Goal: Communication & Community: Answer question/provide support

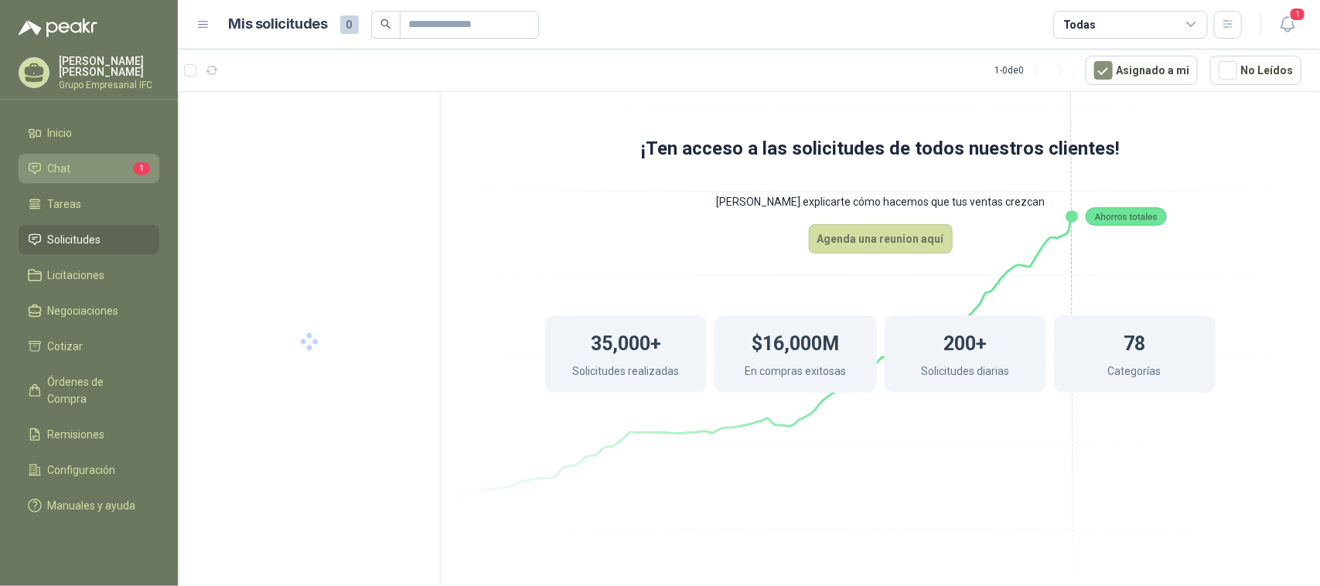
click at [90, 157] on link "Chat 1" at bounding box center [89, 168] width 141 height 29
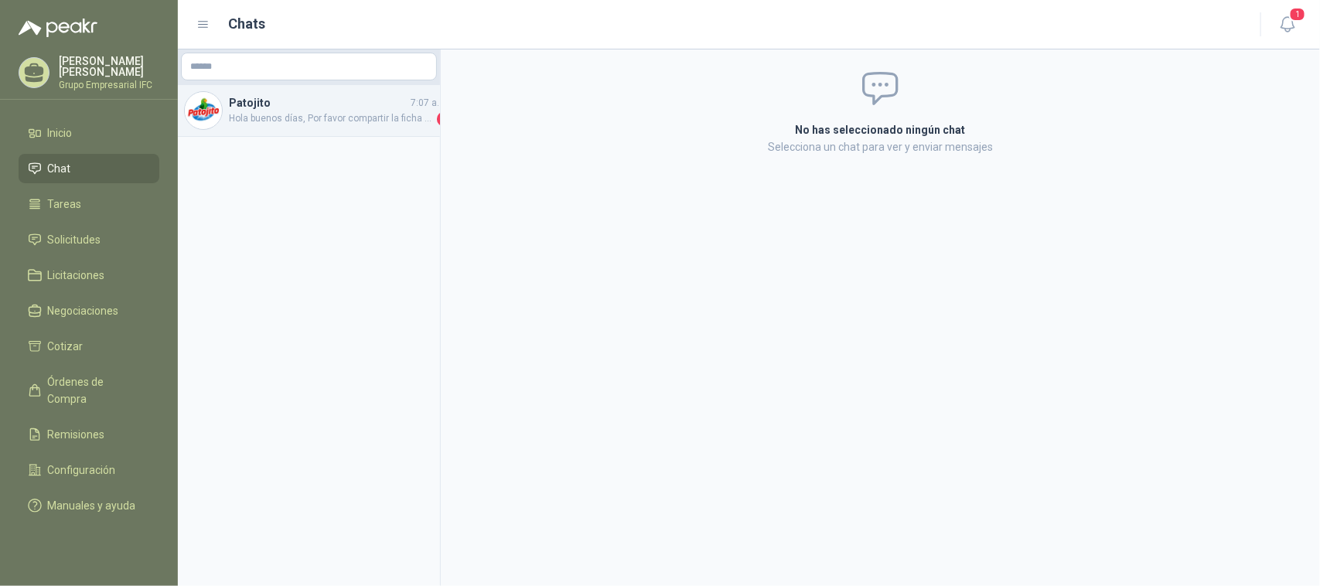
click at [383, 112] on span "Hola buenos días, Por favor compartir la ficha técnica." at bounding box center [331, 118] width 205 height 15
